Goal: Task Accomplishment & Management: Use online tool/utility

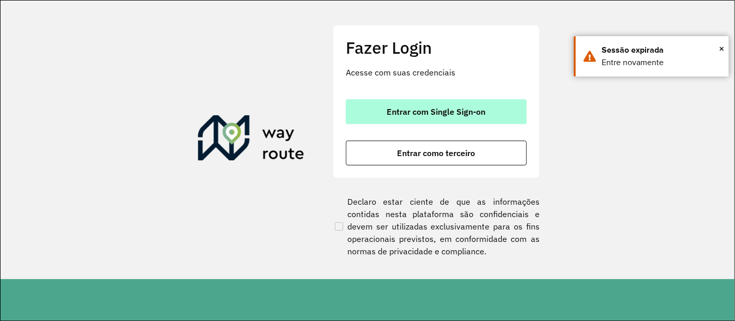
click at [439, 112] on span "Entrar com Single Sign-on" at bounding box center [436, 112] width 99 height 8
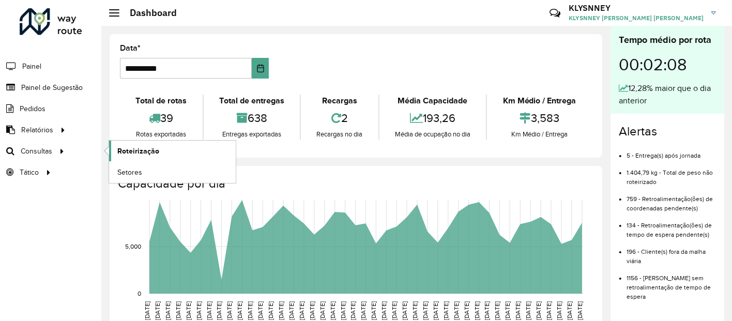
click at [131, 149] on span "Roteirização" at bounding box center [138, 151] width 42 height 11
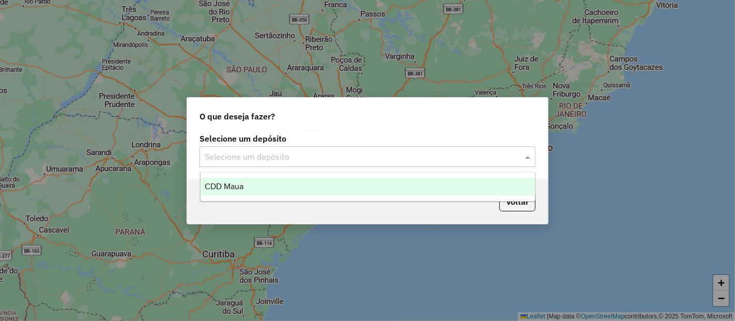
click at [317, 153] on input "text" at bounding box center [357, 157] width 305 height 12
click at [248, 186] on div "CDD Maua" at bounding box center [368, 187] width 334 height 18
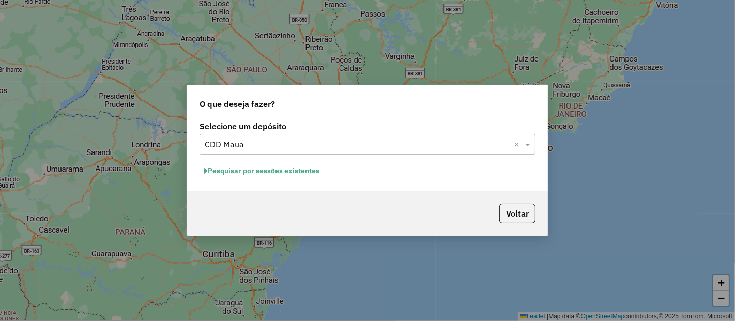
click at [275, 172] on button "Pesquisar por sessões existentes" at bounding box center [262, 171] width 125 height 16
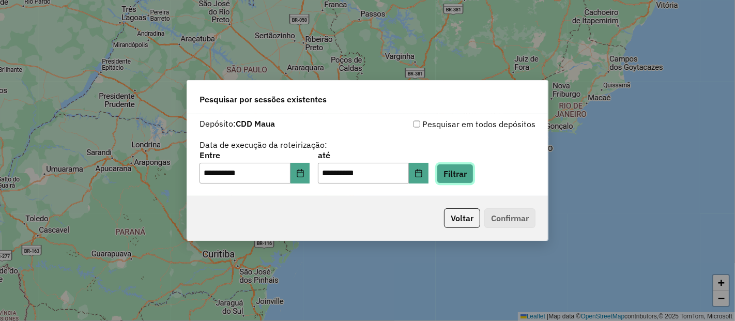
click at [474, 174] on button "Filtrar" at bounding box center [455, 174] width 37 height 20
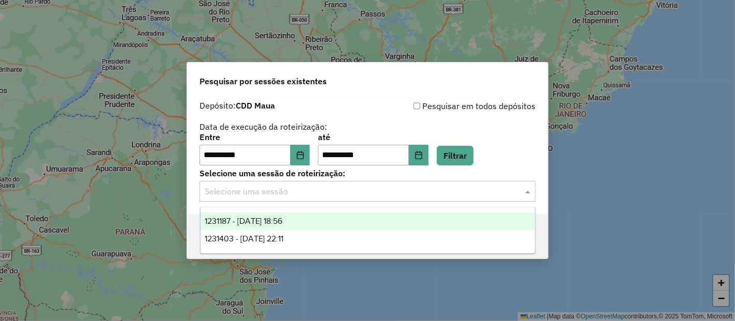
click at [360, 188] on input "text" at bounding box center [357, 192] width 305 height 12
click at [283, 221] on span "1231187 - 19/08/2025 18:56" at bounding box center [244, 221] width 78 height 9
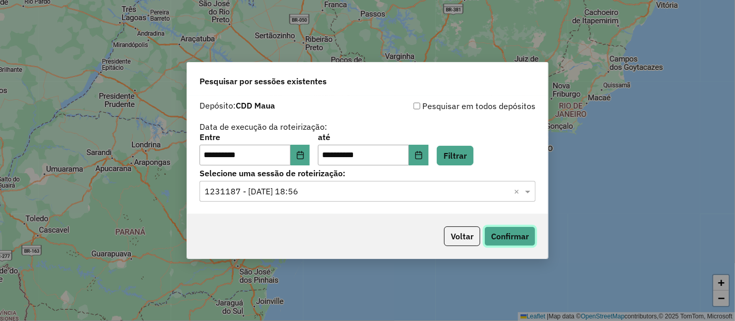
click at [502, 232] on button "Confirmar" at bounding box center [509, 236] width 51 height 20
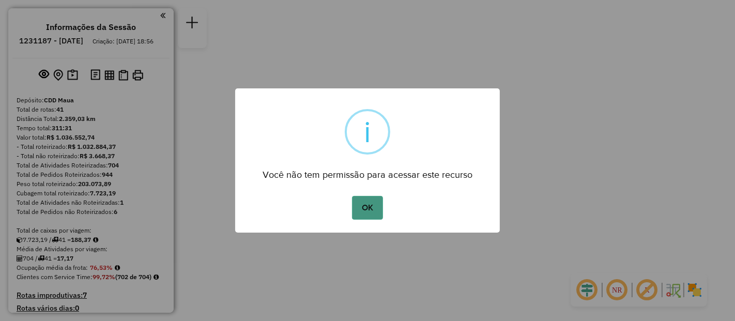
click at [369, 206] on button "OK" at bounding box center [367, 208] width 31 height 24
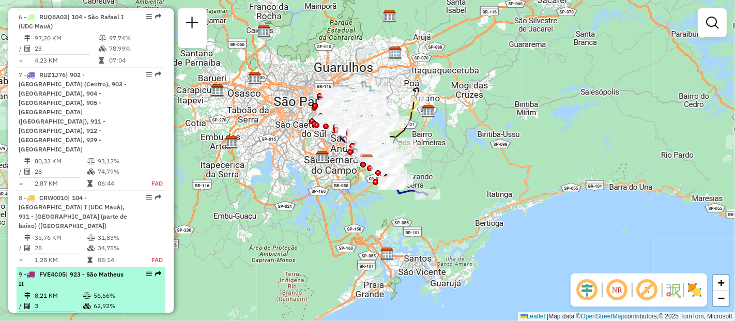
scroll to position [816, 0]
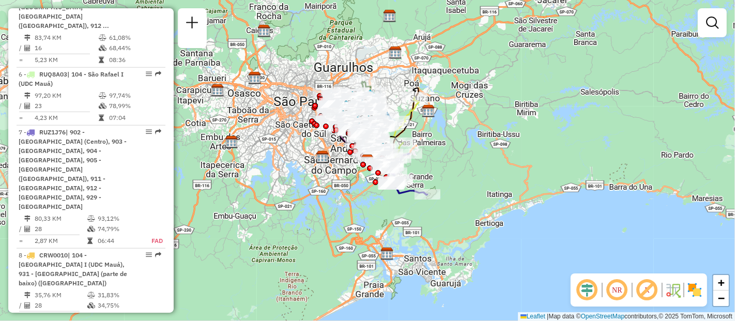
select select "**********"
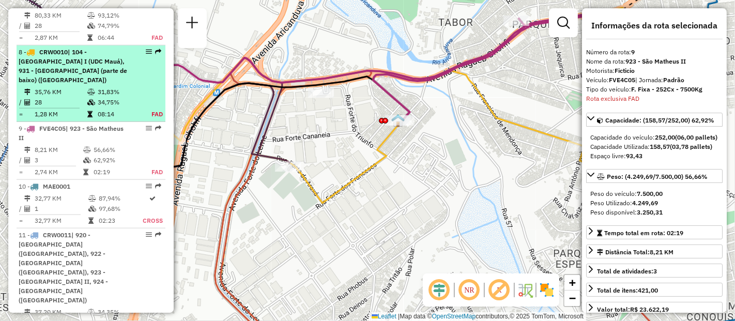
scroll to position [904, 0]
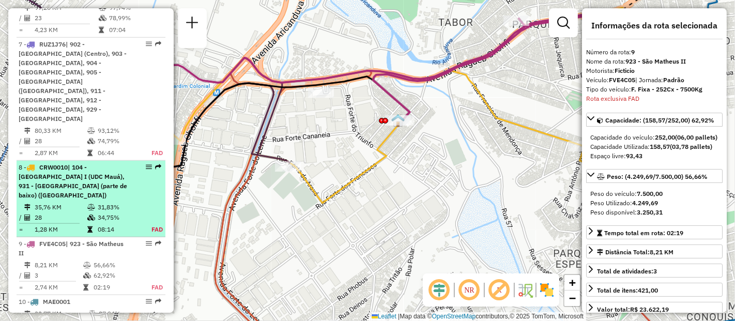
click at [97, 202] on td "31,83%" at bounding box center [118, 207] width 43 height 10
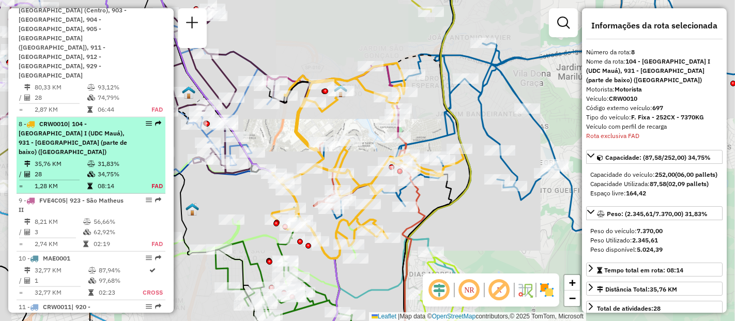
scroll to position [952, 0]
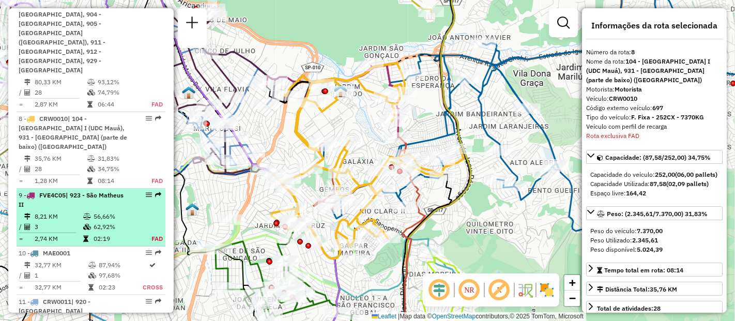
click at [93, 211] on td "56,66%" at bounding box center [115, 216] width 45 height 10
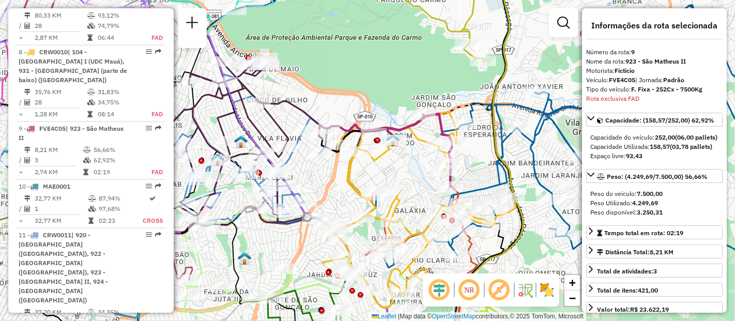
scroll to position [1286, 0]
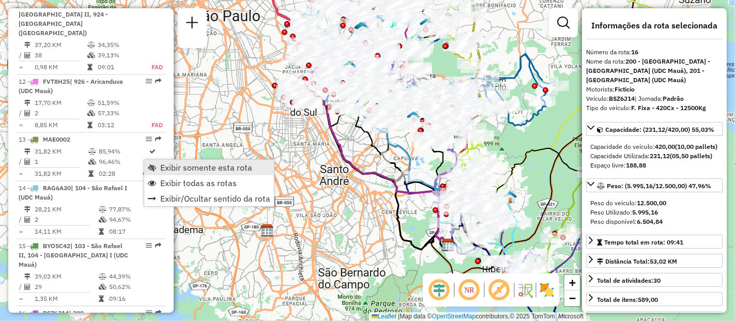
click at [172, 164] on span "Exibir somente esta rota" at bounding box center [206, 167] width 92 height 8
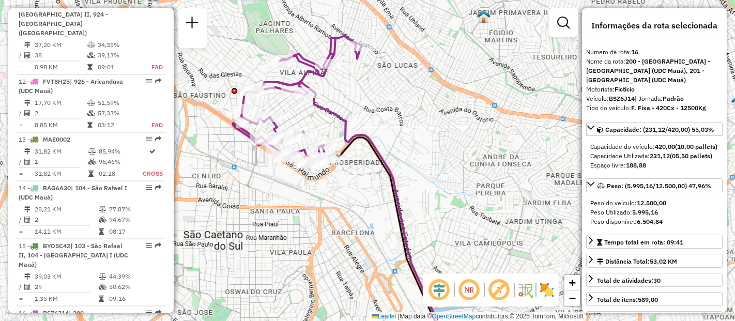
drag, startPoint x: 344, startPoint y: 95, endPoint x: 356, endPoint y: 113, distance: 21.2
click at [356, 113] on div "Janela de atendimento Grade de atendimento Capacidade Transportadoras Veículos …" at bounding box center [367, 160] width 735 height 321
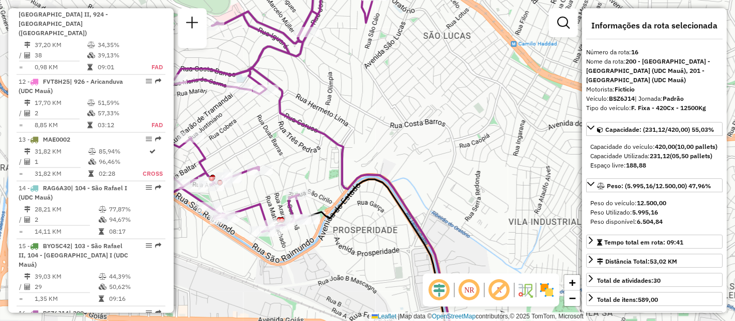
click at [447, 184] on icon at bounding box center [315, 210] width 282 height 285
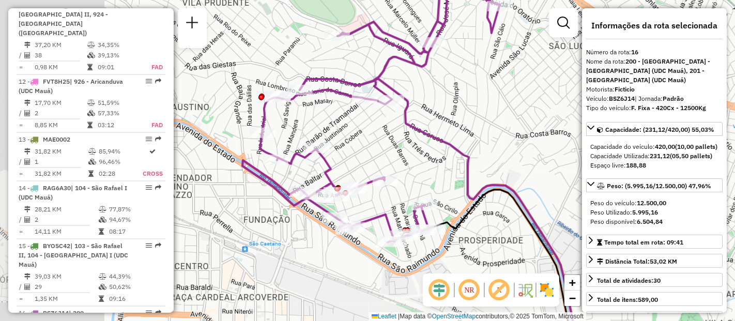
click at [390, 139] on div "Janela de atendimento Grade de atendimento Capacidade Transportadoras Veículos …" at bounding box center [367, 160] width 735 height 321
